Goal: Information Seeking & Learning: Learn about a topic

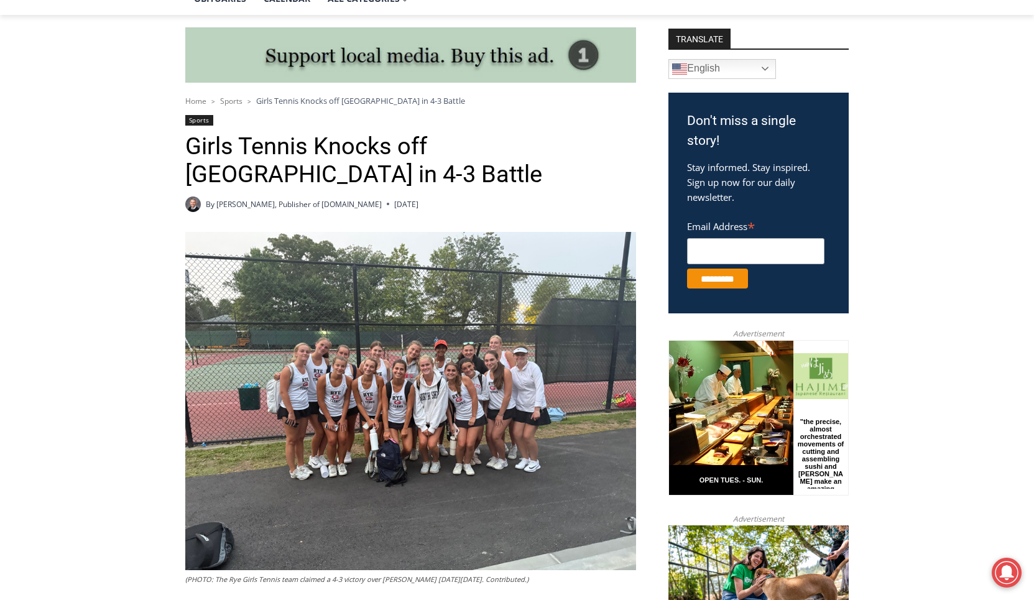
scroll to position [634, 0]
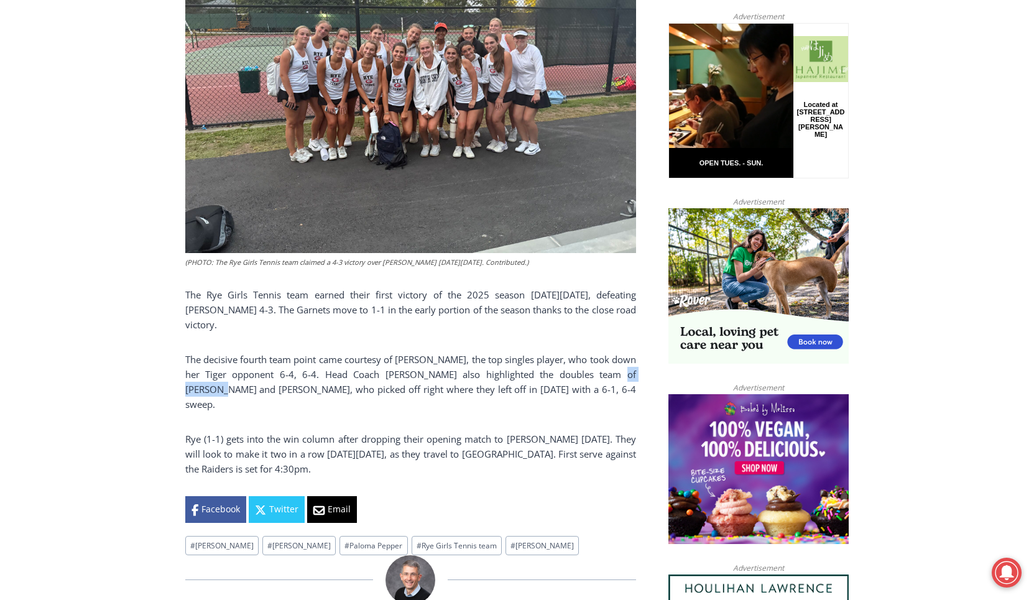
drag, startPoint x: 619, startPoint y: 376, endPoint x: 576, endPoint y: 379, distance: 43.0
click at [576, 379] on p "The decisive fourth team point came courtesy of Alex DiMeo, the top singles pla…" at bounding box center [410, 382] width 451 height 60
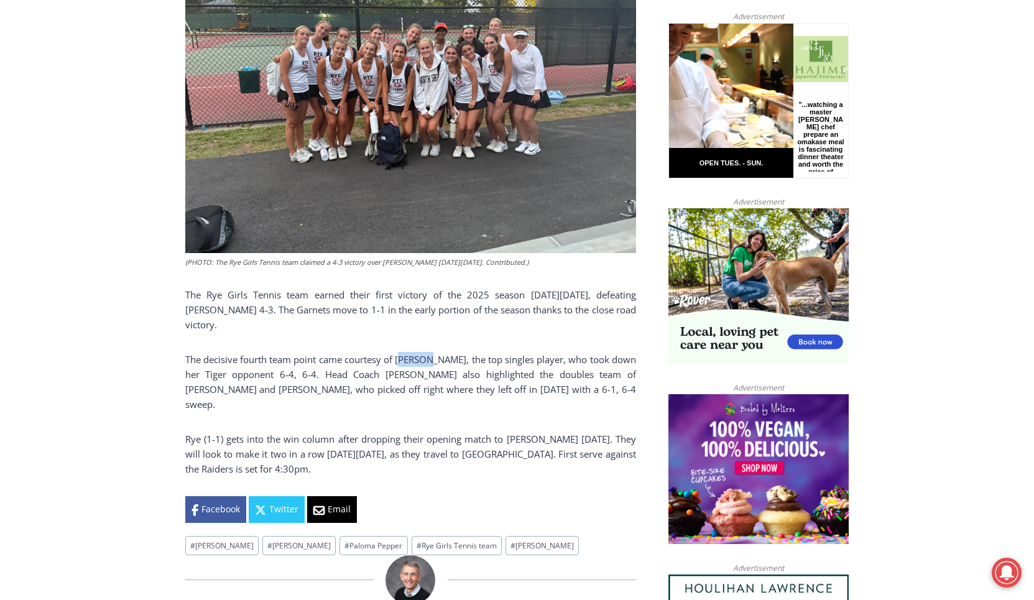
drag, startPoint x: 402, startPoint y: 358, endPoint x: 428, endPoint y: 360, distance: 26.9
click at [428, 360] on p "The decisive fourth team point came courtesy of Alex DiMeo, the top singles pla…" at bounding box center [410, 382] width 451 height 60
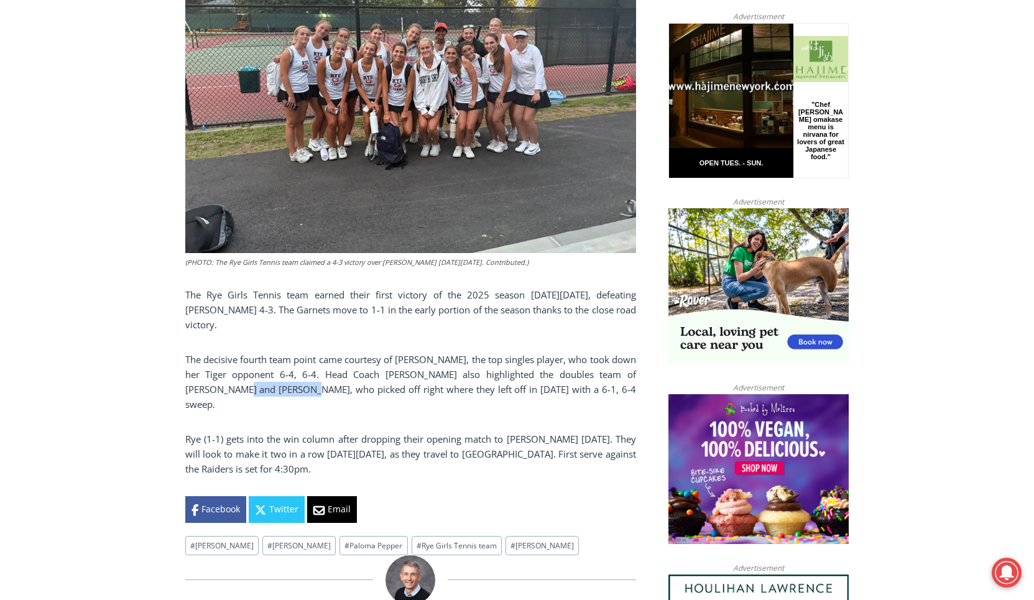
drag, startPoint x: 186, startPoint y: 390, endPoint x: 253, endPoint y: 391, distance: 67.2
click at [253, 391] on p "The decisive fourth team point came courtesy of Alex DiMeo, the top singles pla…" at bounding box center [410, 382] width 451 height 60
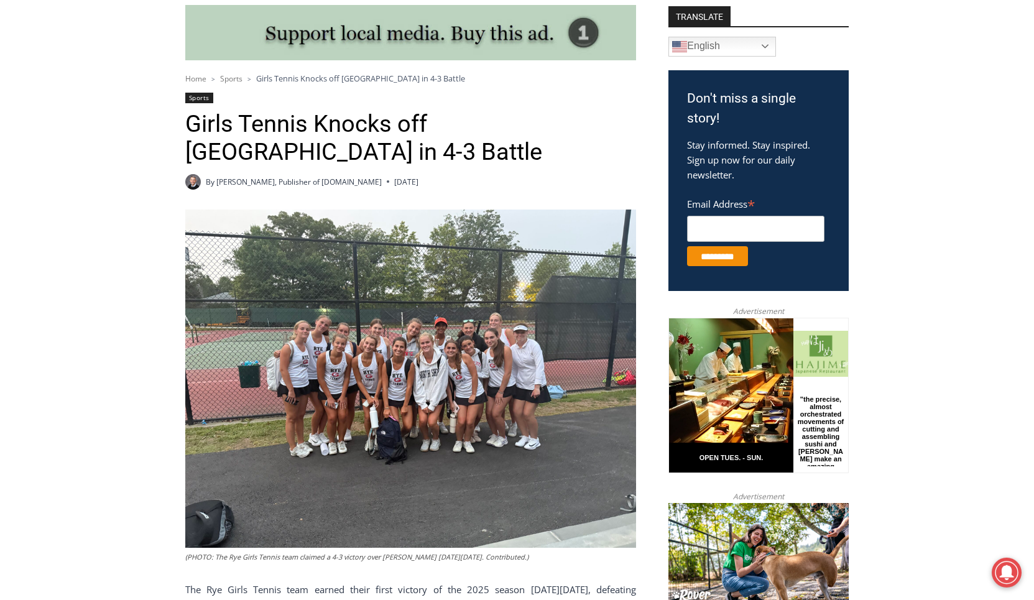
scroll to position [317, 0]
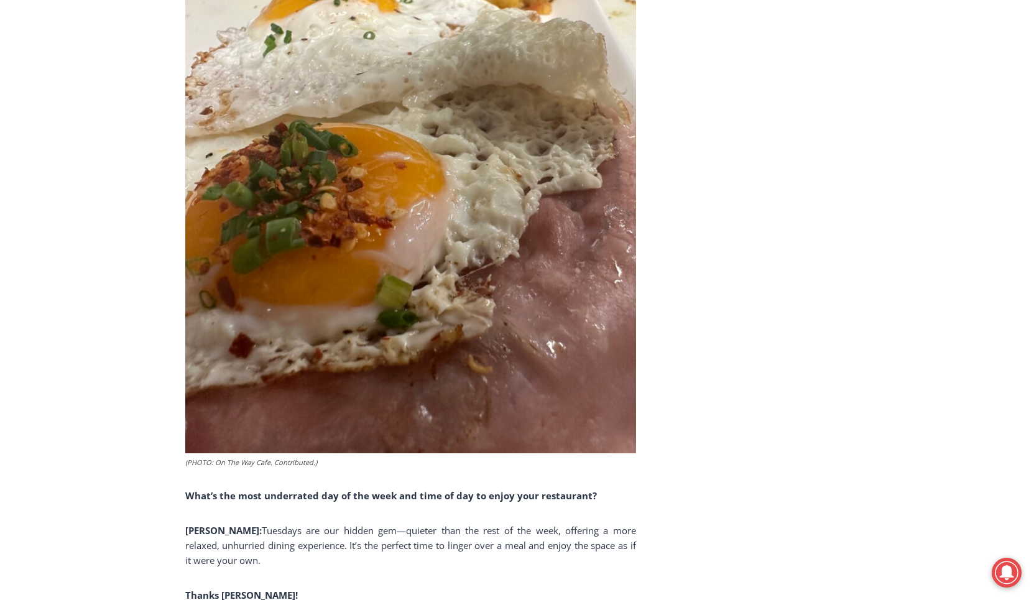
scroll to position [6812, 0]
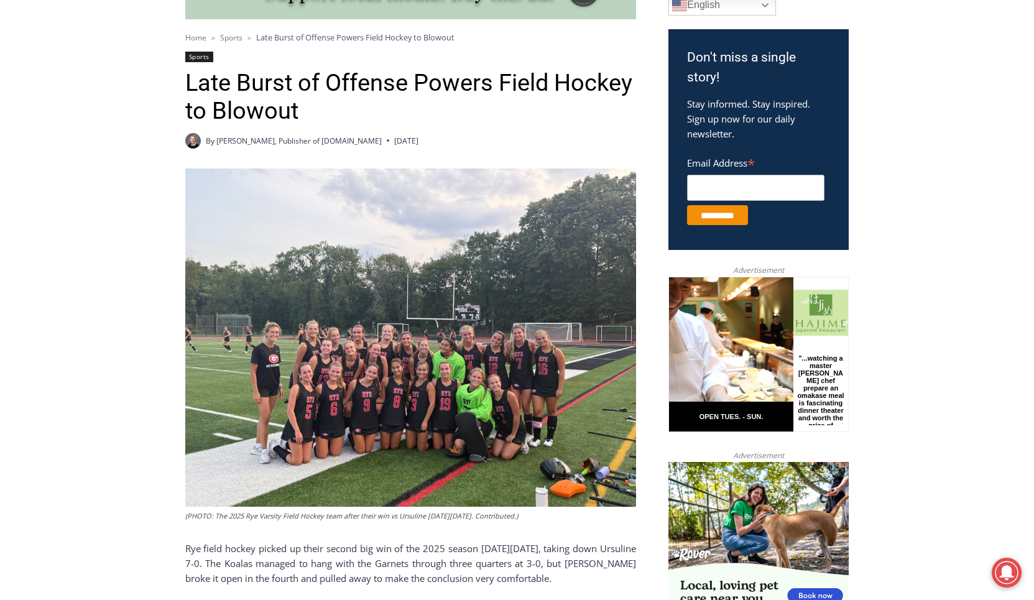
scroll to position [63, 0]
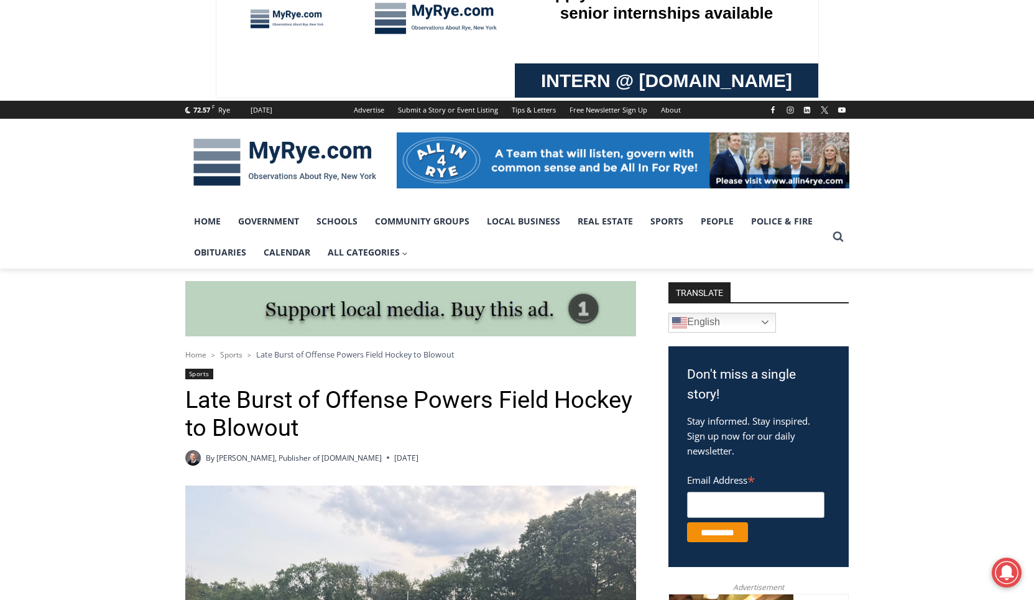
click at [234, 354] on span "Sports" at bounding box center [231, 354] width 22 height 11
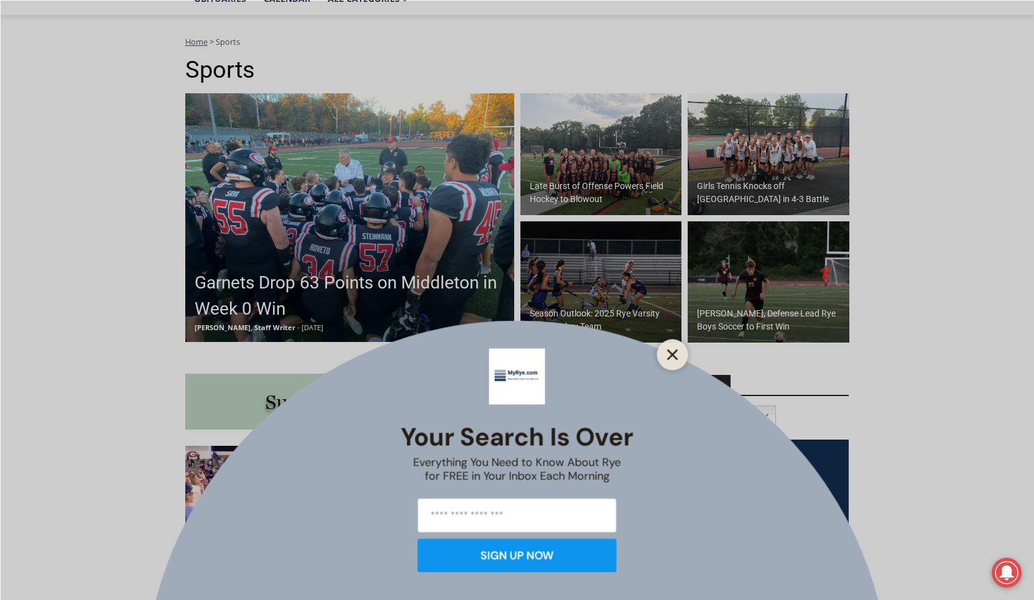
click at [673, 354] on line "Close" at bounding box center [672, 354] width 9 height 9
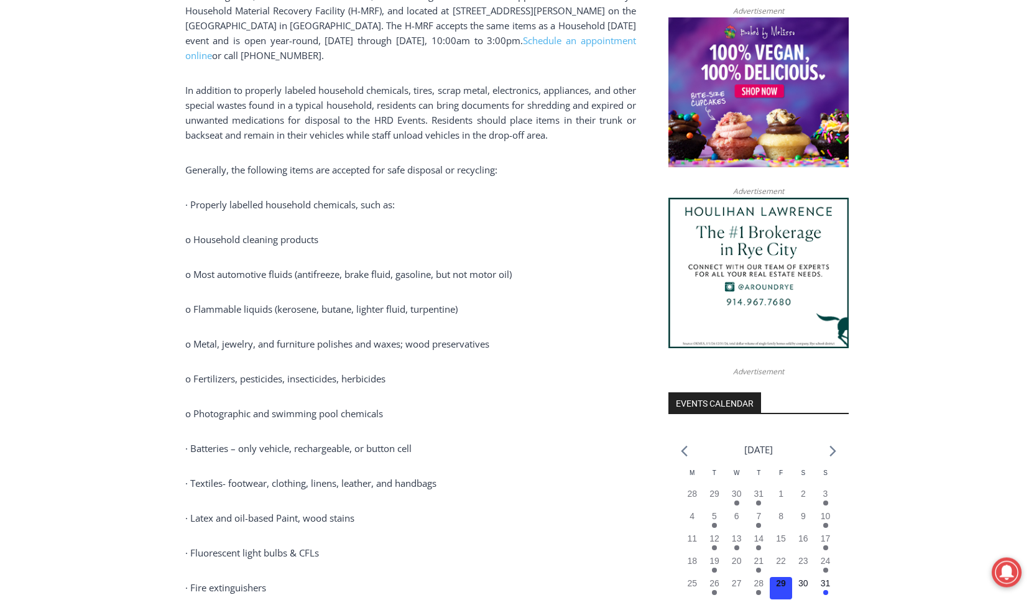
scroll to position [991, 0]
